Goal: Check status: Check status

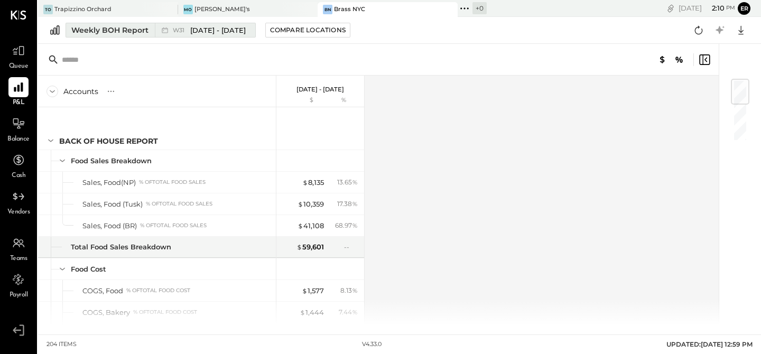
click at [201, 32] on span "[DATE] - [DATE]" at bounding box center [217, 30] width 55 height 10
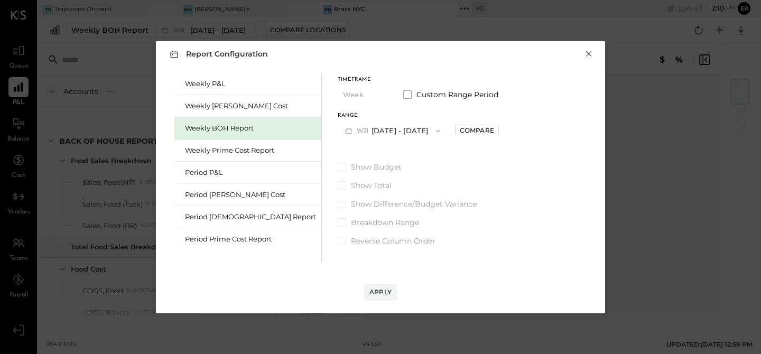
click at [589, 51] on button "×" at bounding box center [589, 54] width 10 height 11
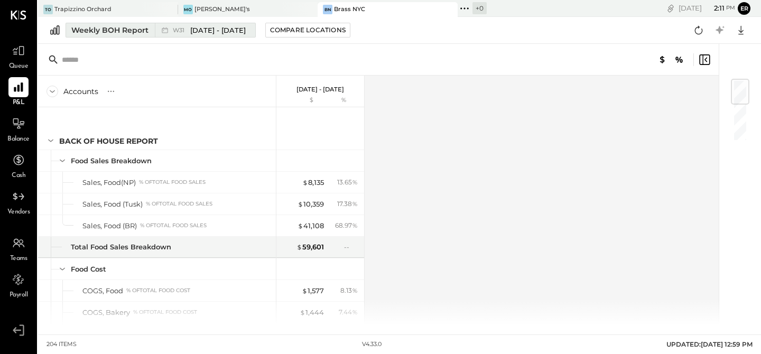
click at [191, 29] on span "[DATE] - [DATE]" at bounding box center [217, 30] width 55 height 10
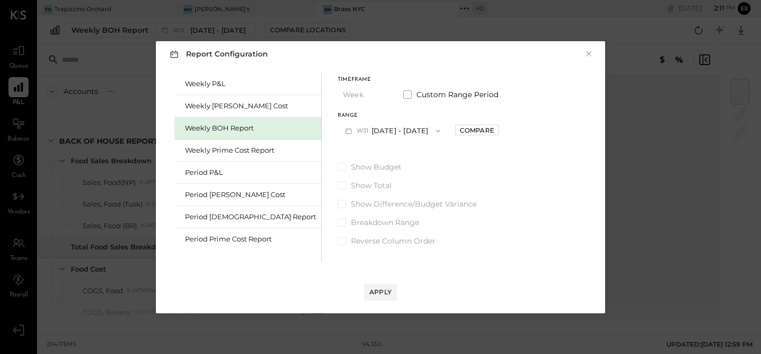
click at [366, 126] on button "W31 [DATE] - [DATE]" at bounding box center [393, 131] width 110 height 20
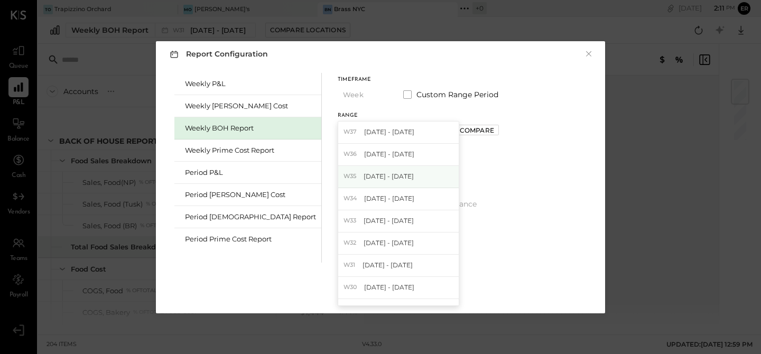
click at [364, 181] on span "[DATE] - [DATE]" at bounding box center [389, 176] width 50 height 9
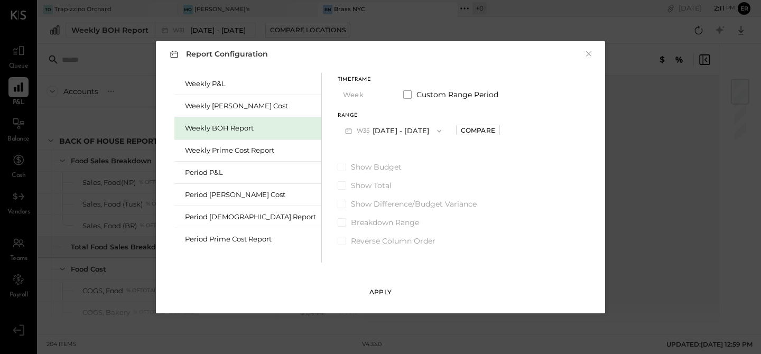
click at [378, 297] on button "Apply" at bounding box center [380, 292] width 33 height 17
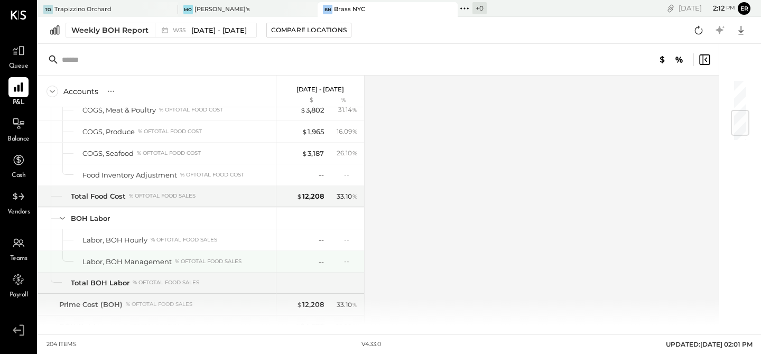
scroll to position [274, 0]
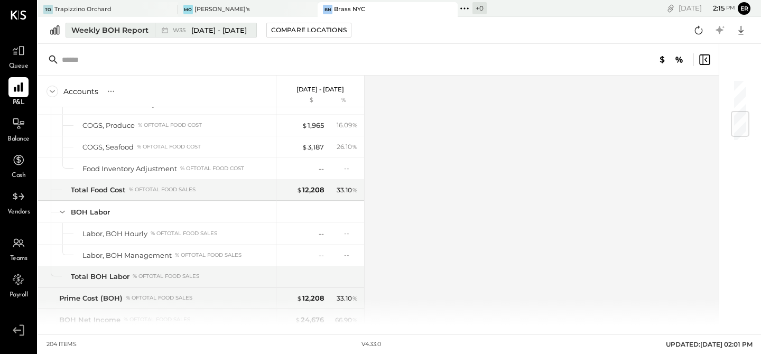
click at [89, 32] on div "Weekly BOH Report" at bounding box center [109, 30] width 77 height 11
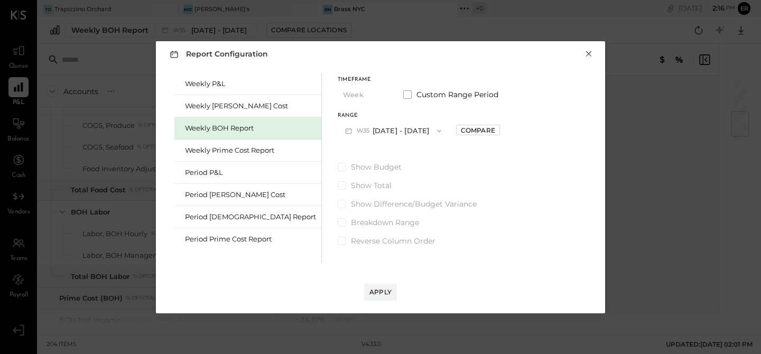
click at [588, 55] on button "×" at bounding box center [589, 54] width 10 height 11
